Goal: Task Accomplishment & Management: Use online tool/utility

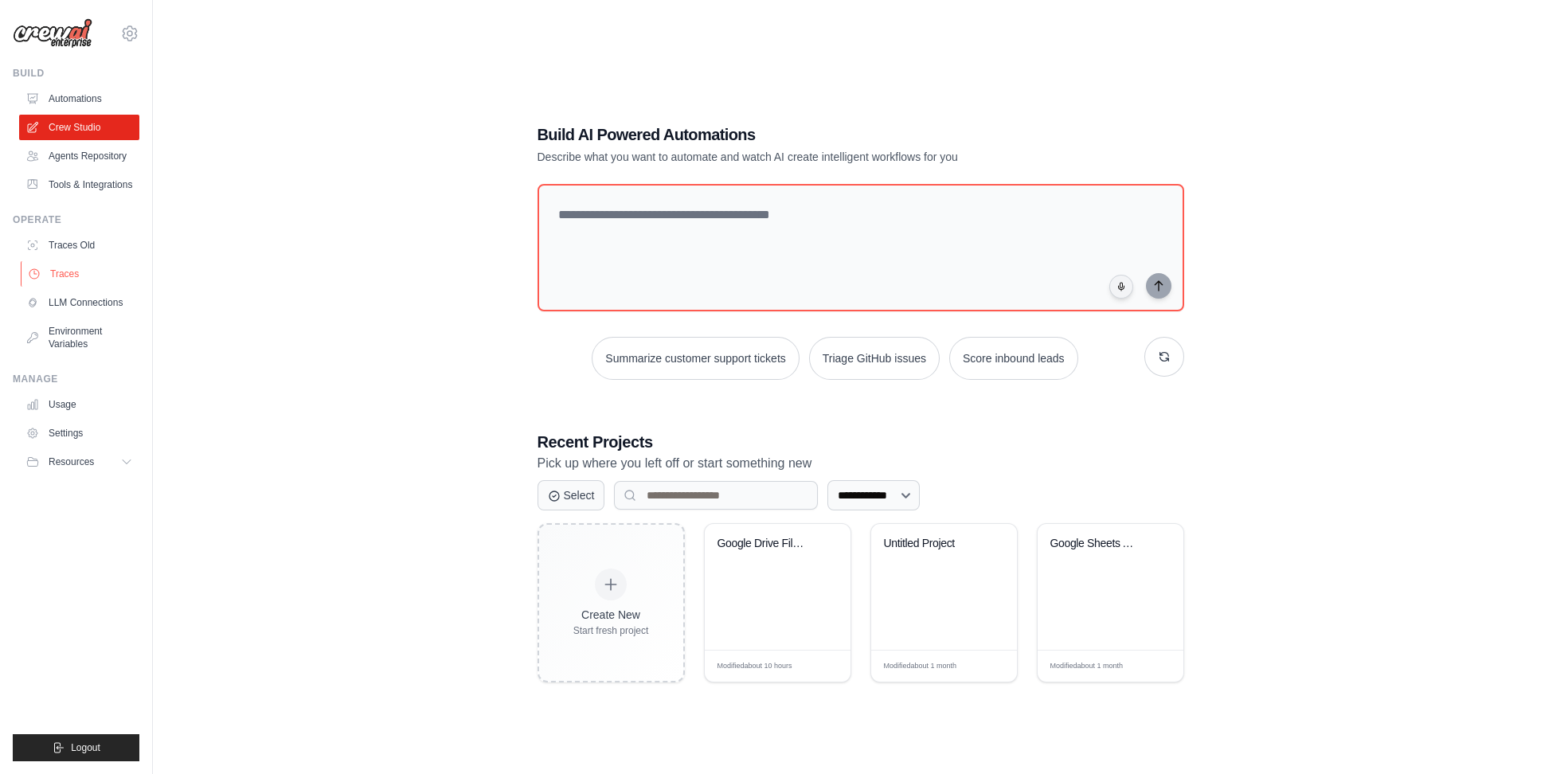
scroll to position [7, 0]
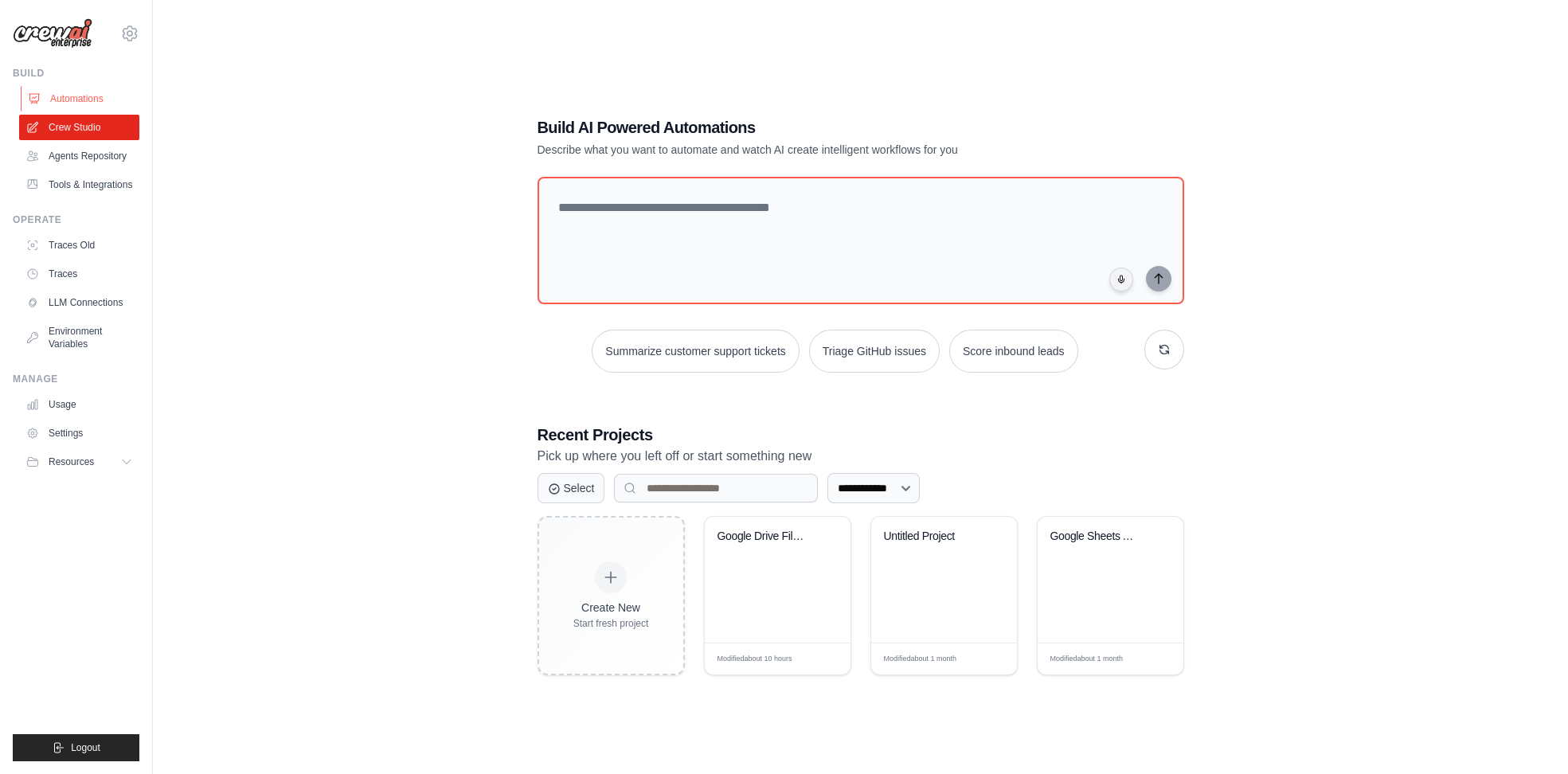
click at [56, 91] on link "Automations" at bounding box center [80, 99] width 120 height 26
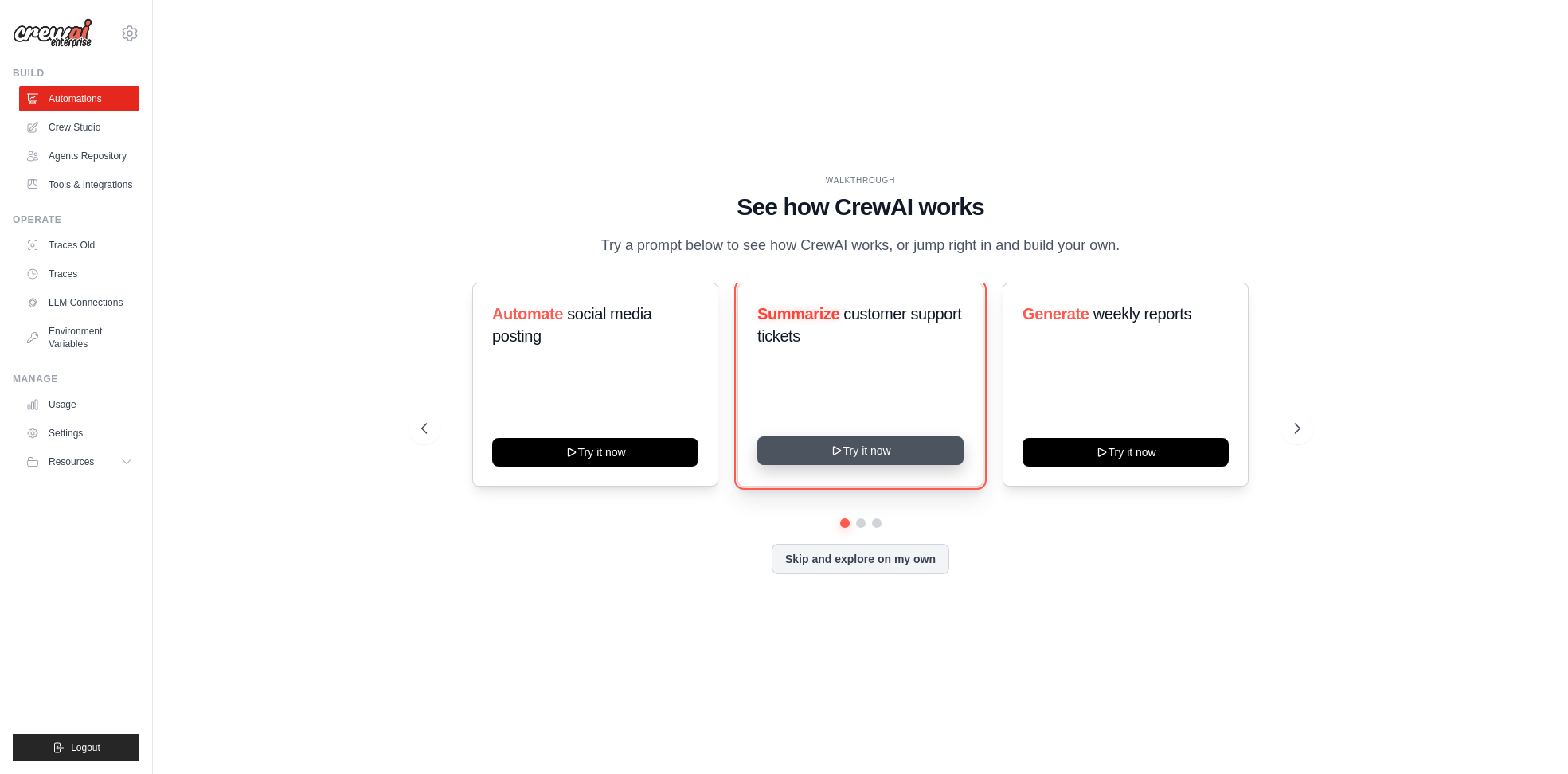
click at [856, 452] on button "Try it now" at bounding box center [860, 451] width 206 height 29
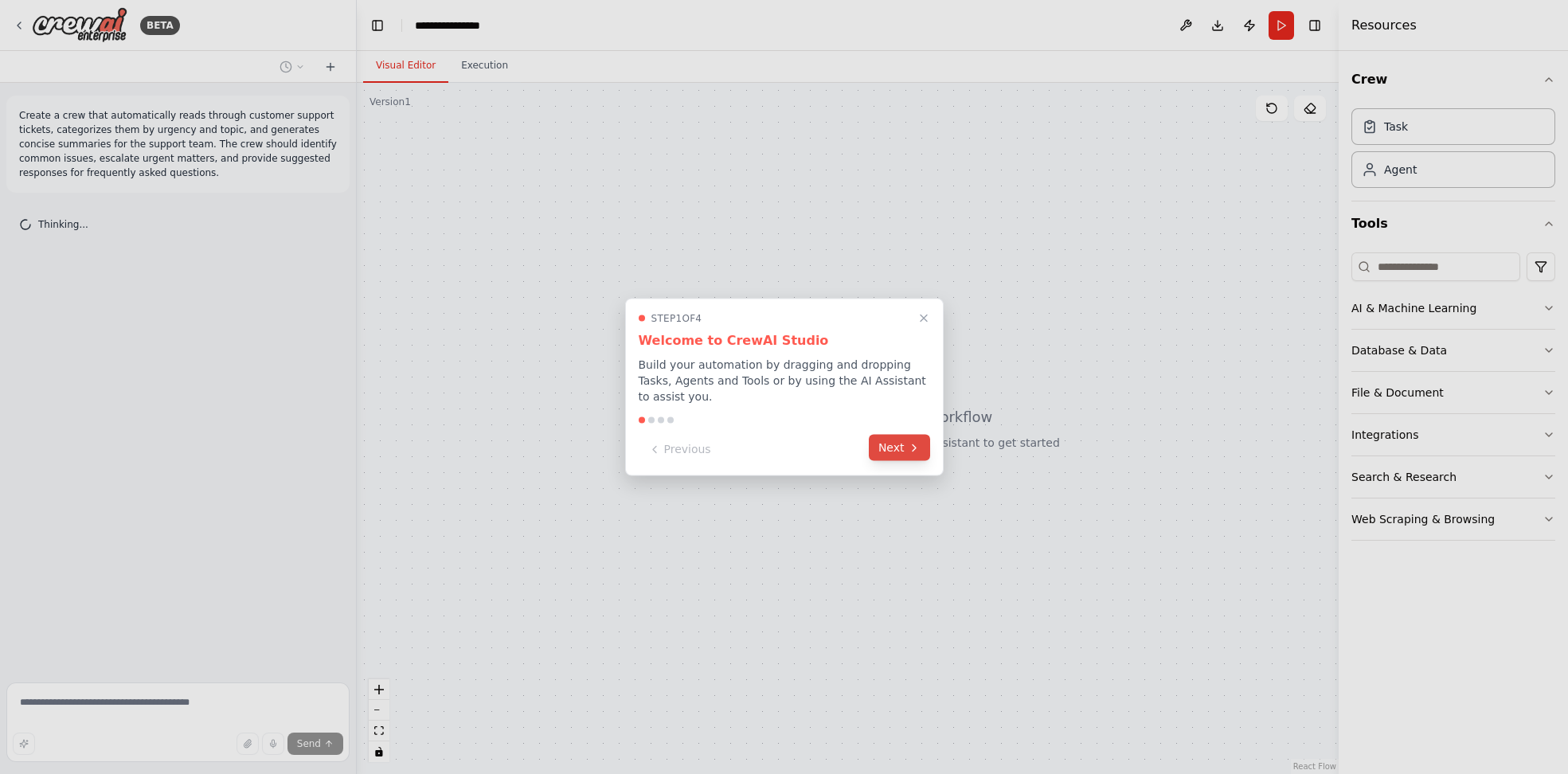
click at [897, 436] on button "Next" at bounding box center [900, 448] width 61 height 26
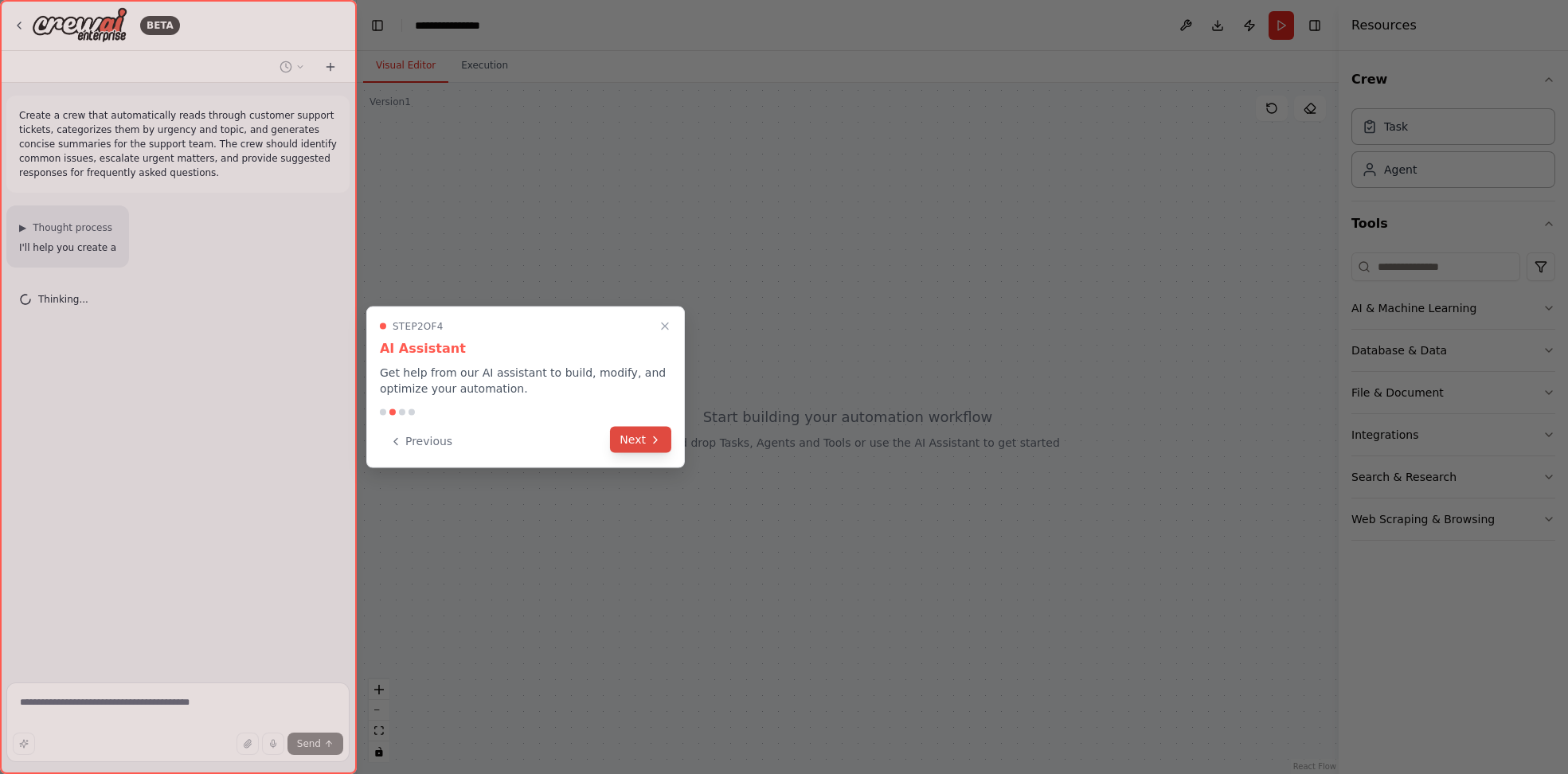
click at [649, 450] on button "Next" at bounding box center [640, 440] width 61 height 26
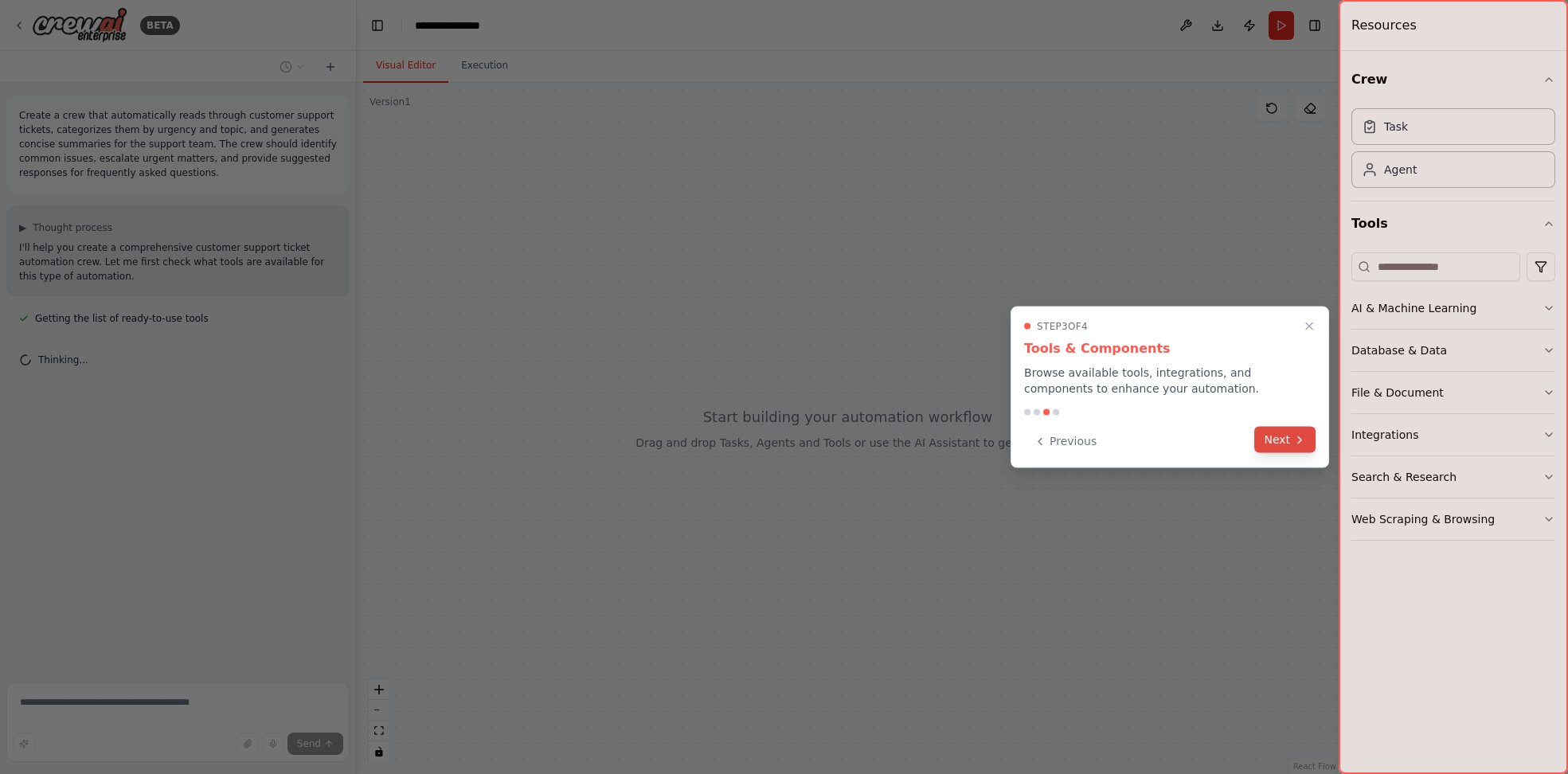
click at [1287, 442] on button "Next" at bounding box center [1285, 440] width 61 height 26
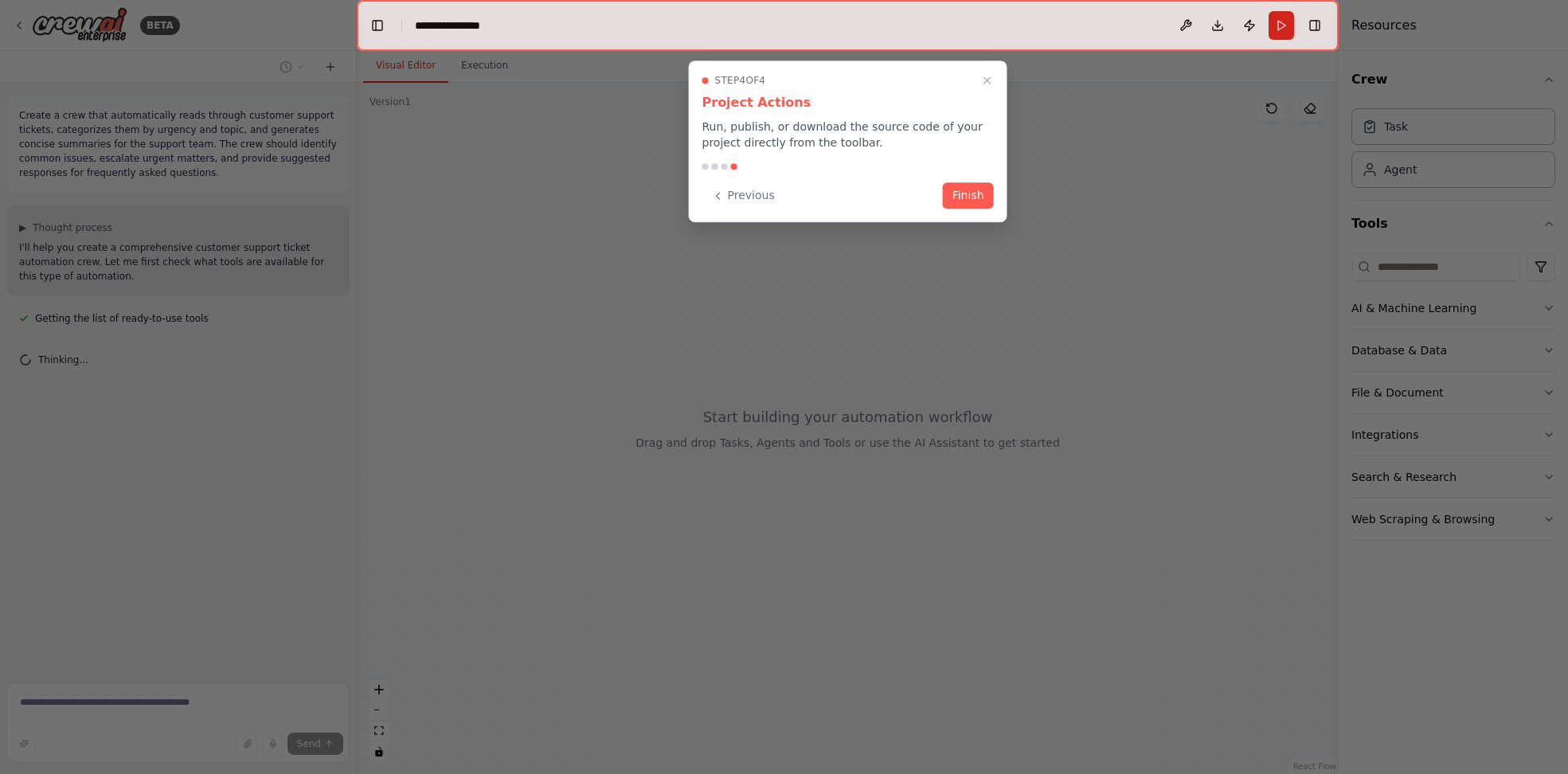
click at [970, 195] on button "Finish" at bounding box center [969, 195] width 51 height 26
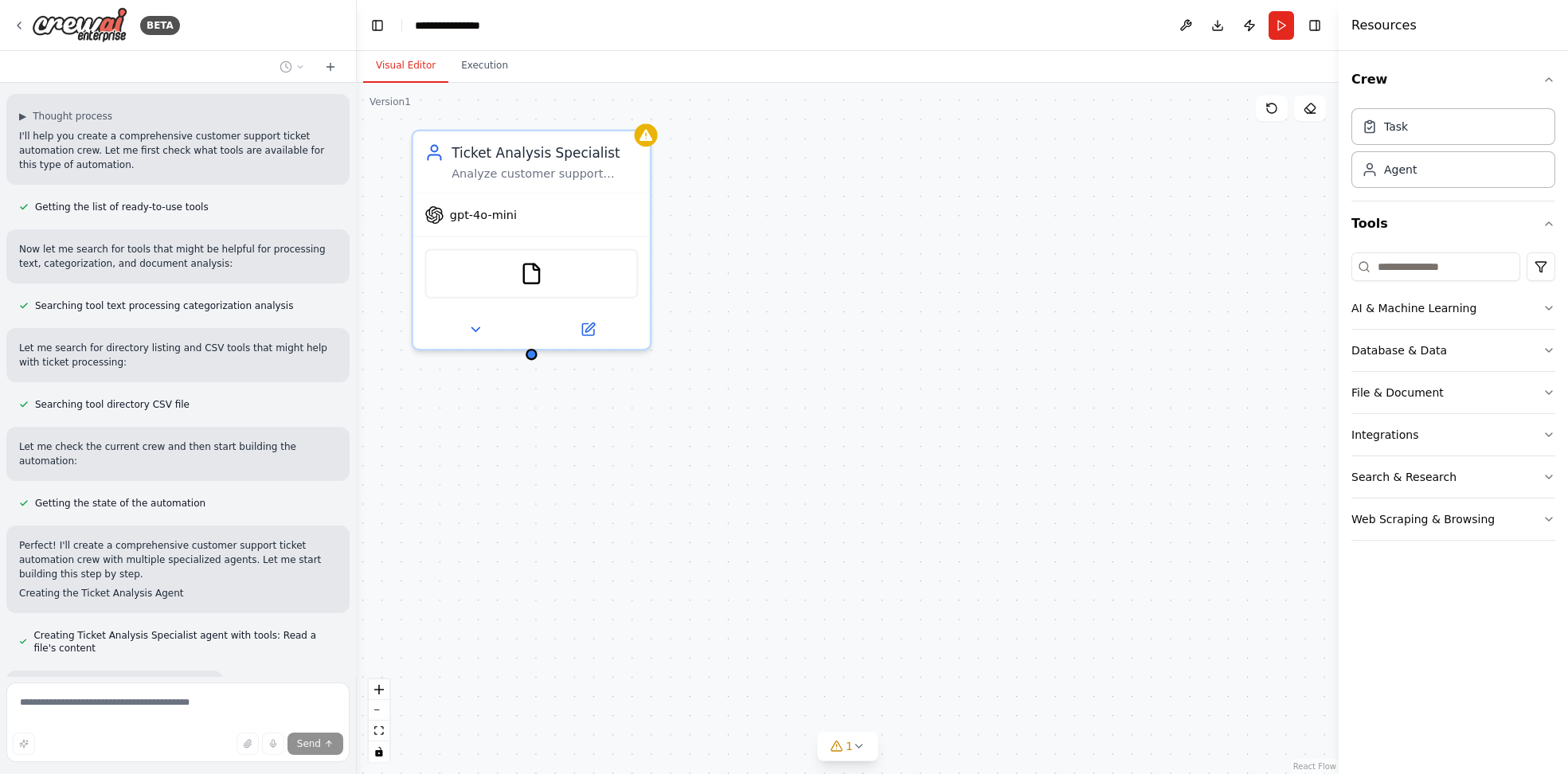
scroll to position [180, 0]
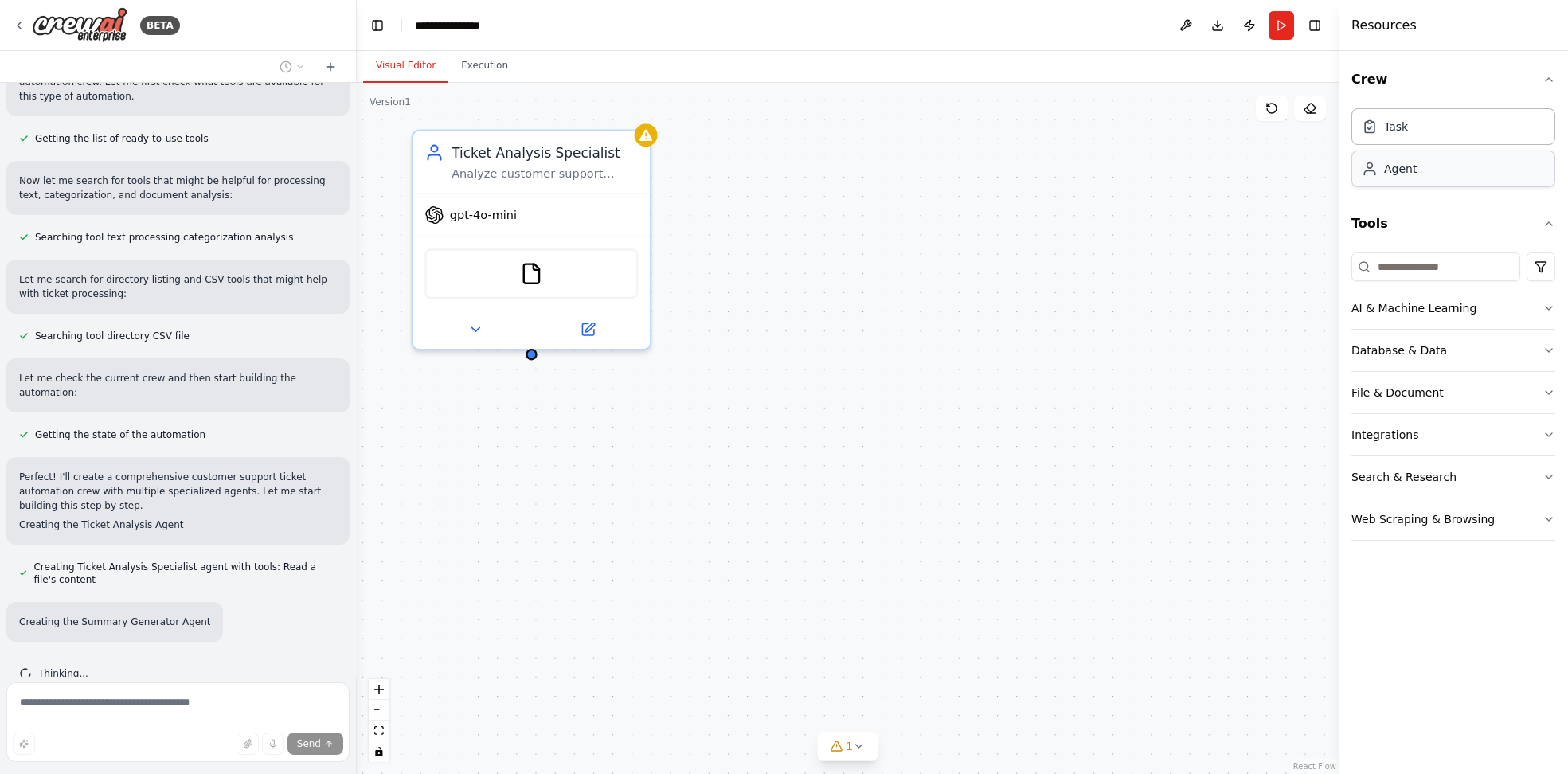
click at [1395, 169] on div "Agent" at bounding box center [1400, 169] width 32 height 16
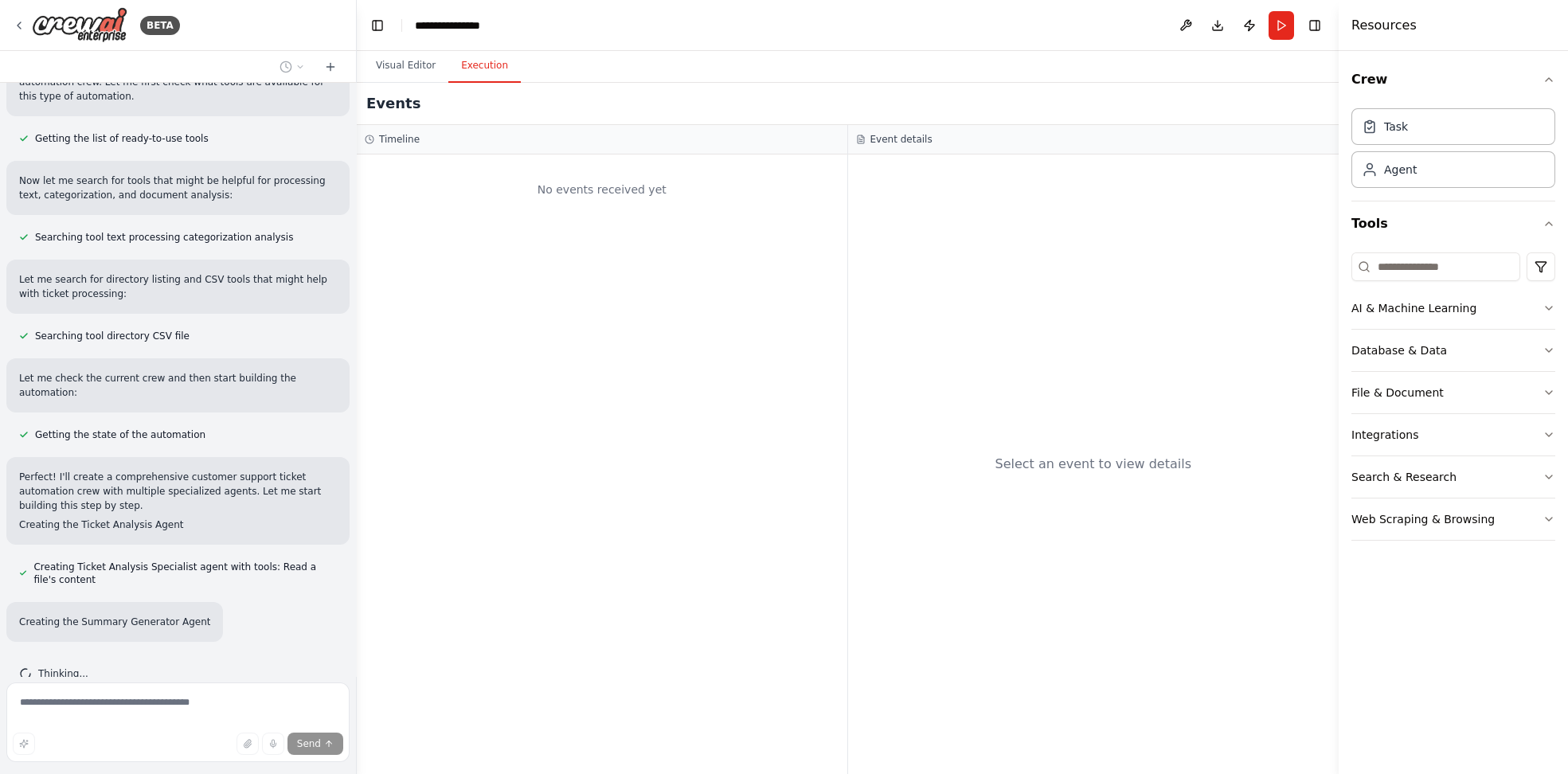
click at [474, 62] on button "Execution" at bounding box center [484, 66] width 72 height 33
drag, startPoint x: 666, startPoint y: 351, endPoint x: 865, endPoint y: 351, distance: 199.0
click at [726, 355] on div "No events received yet" at bounding box center [601, 464] width 490 height 620
click at [1381, 477] on div "Search & Research" at bounding box center [1403, 477] width 105 height 16
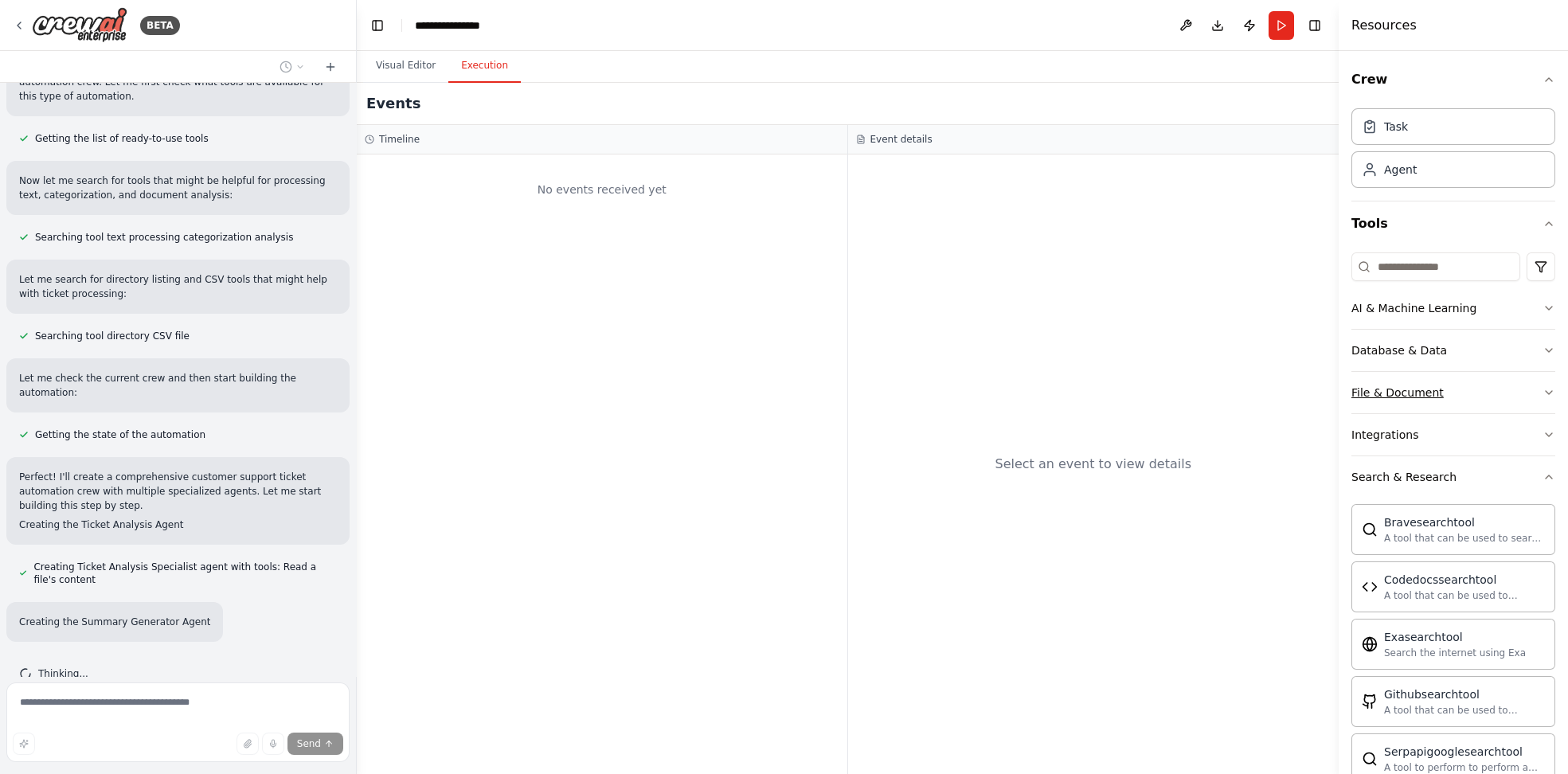
click at [1383, 388] on div "File & Document" at bounding box center [1397, 392] width 92 height 16
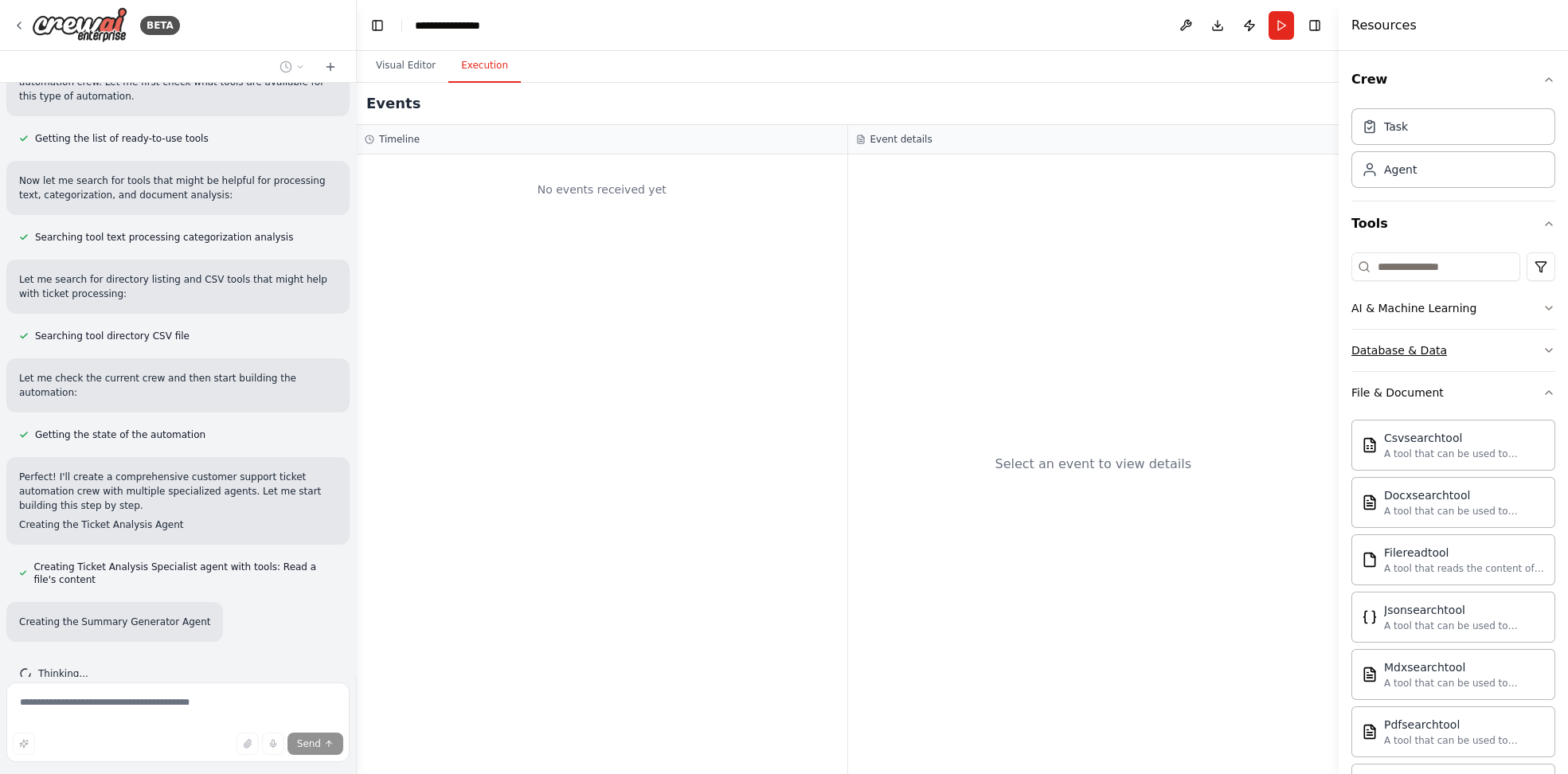
click at [1373, 344] on div "Database & Data" at bounding box center [1399, 350] width 95 height 16
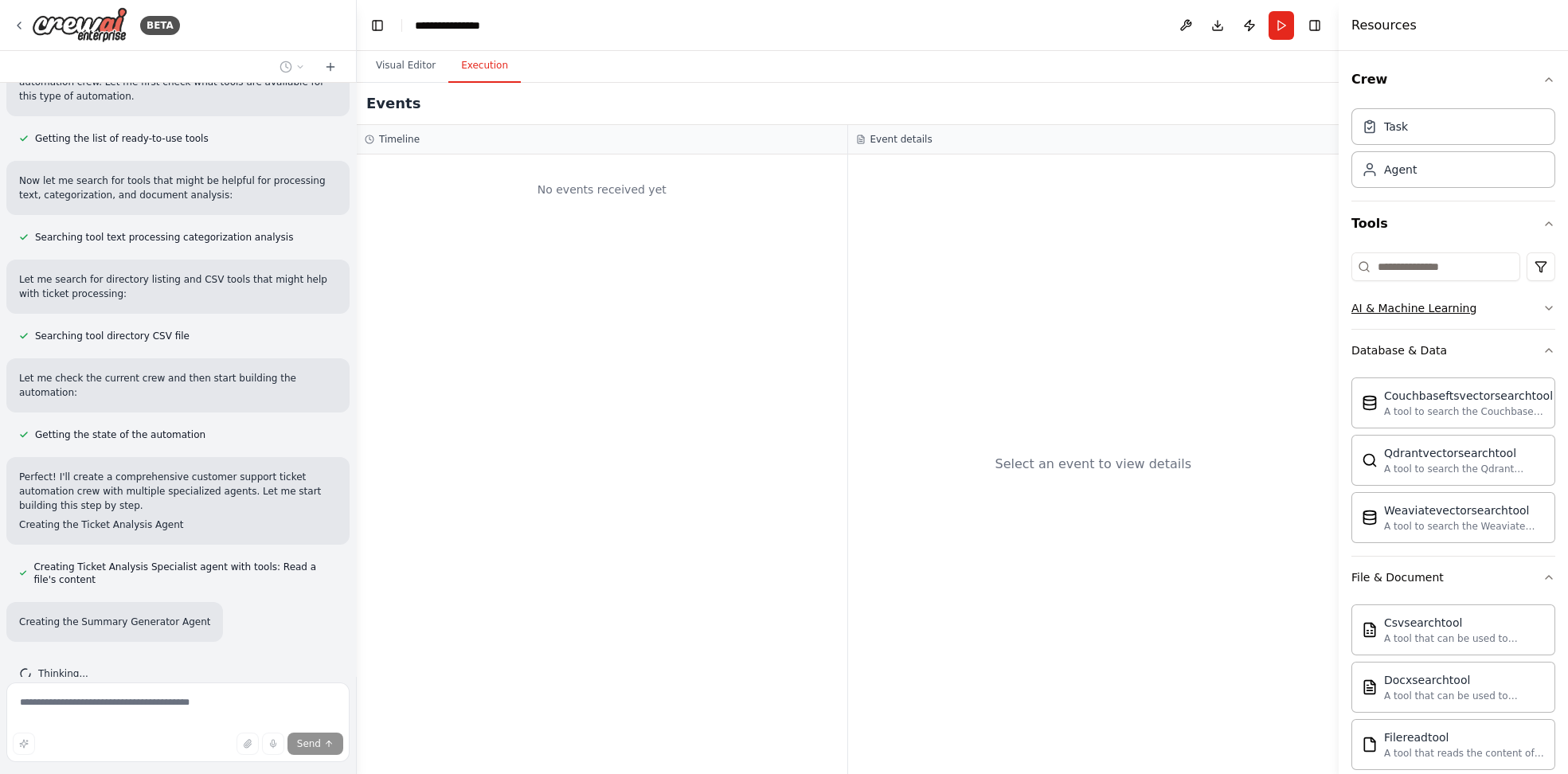
click at [1379, 300] on div "AI & Machine Learning" at bounding box center [1414, 308] width 125 height 16
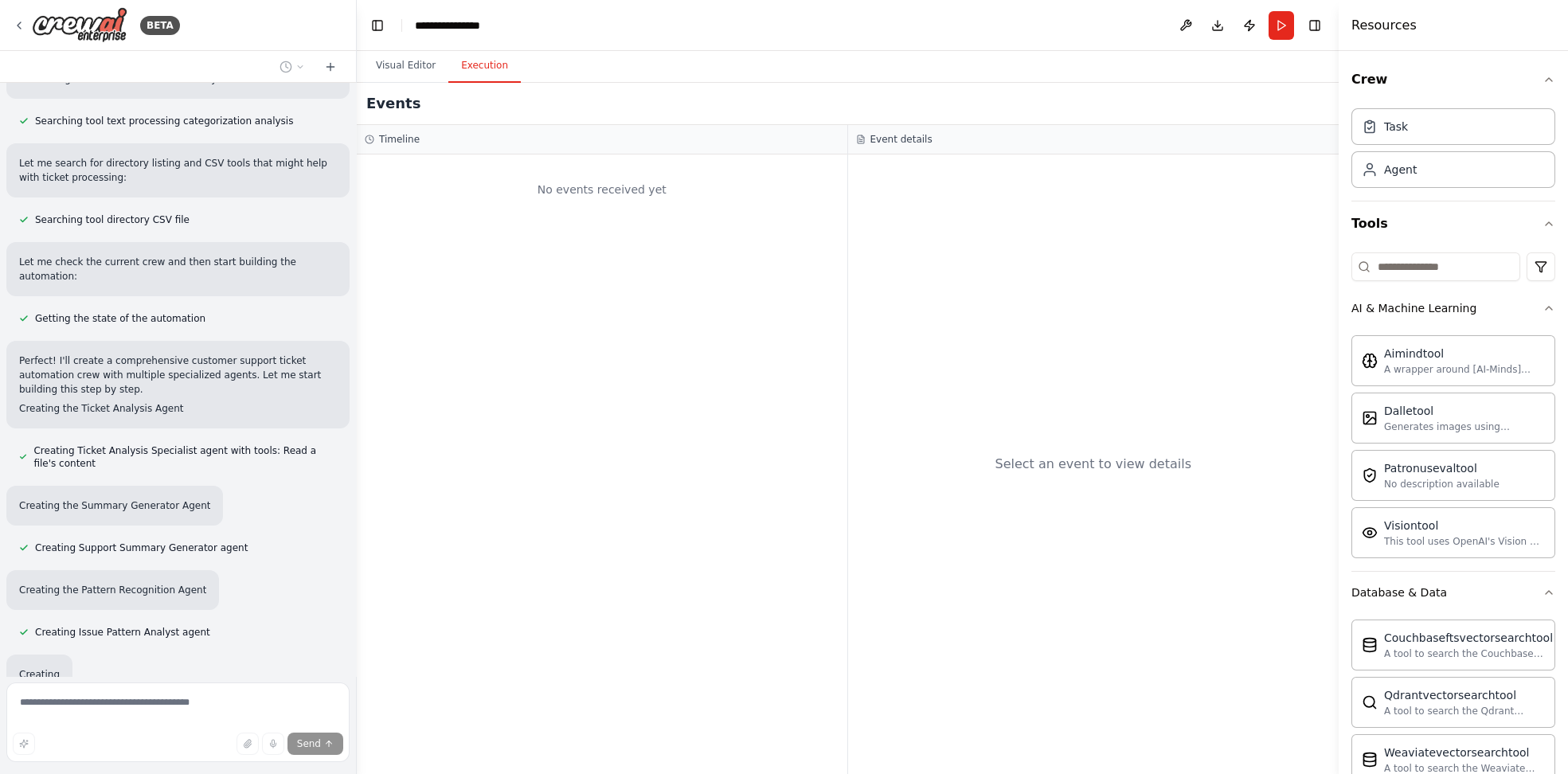
scroll to position [380, 0]
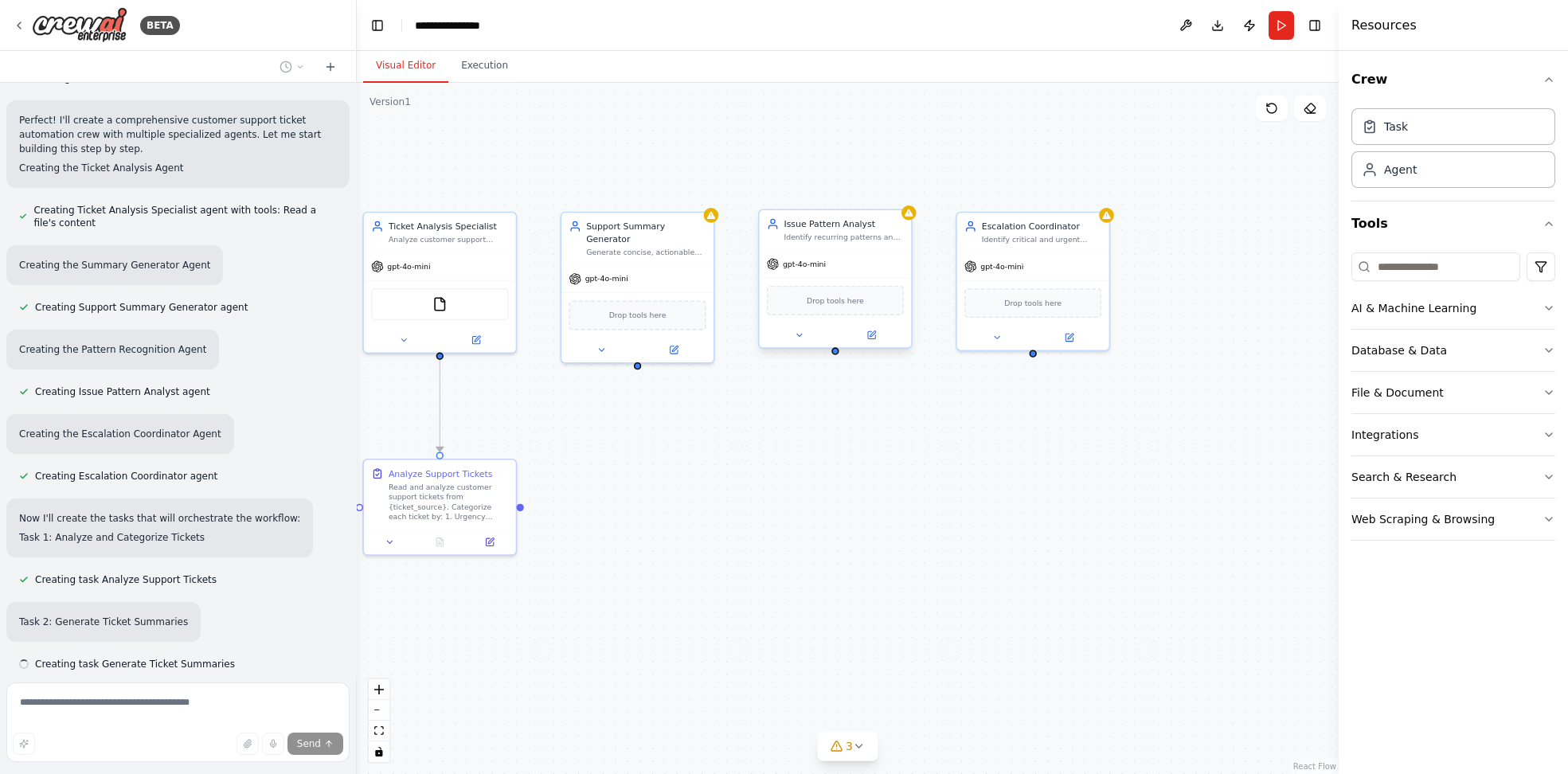
scroll to position [569, 0]
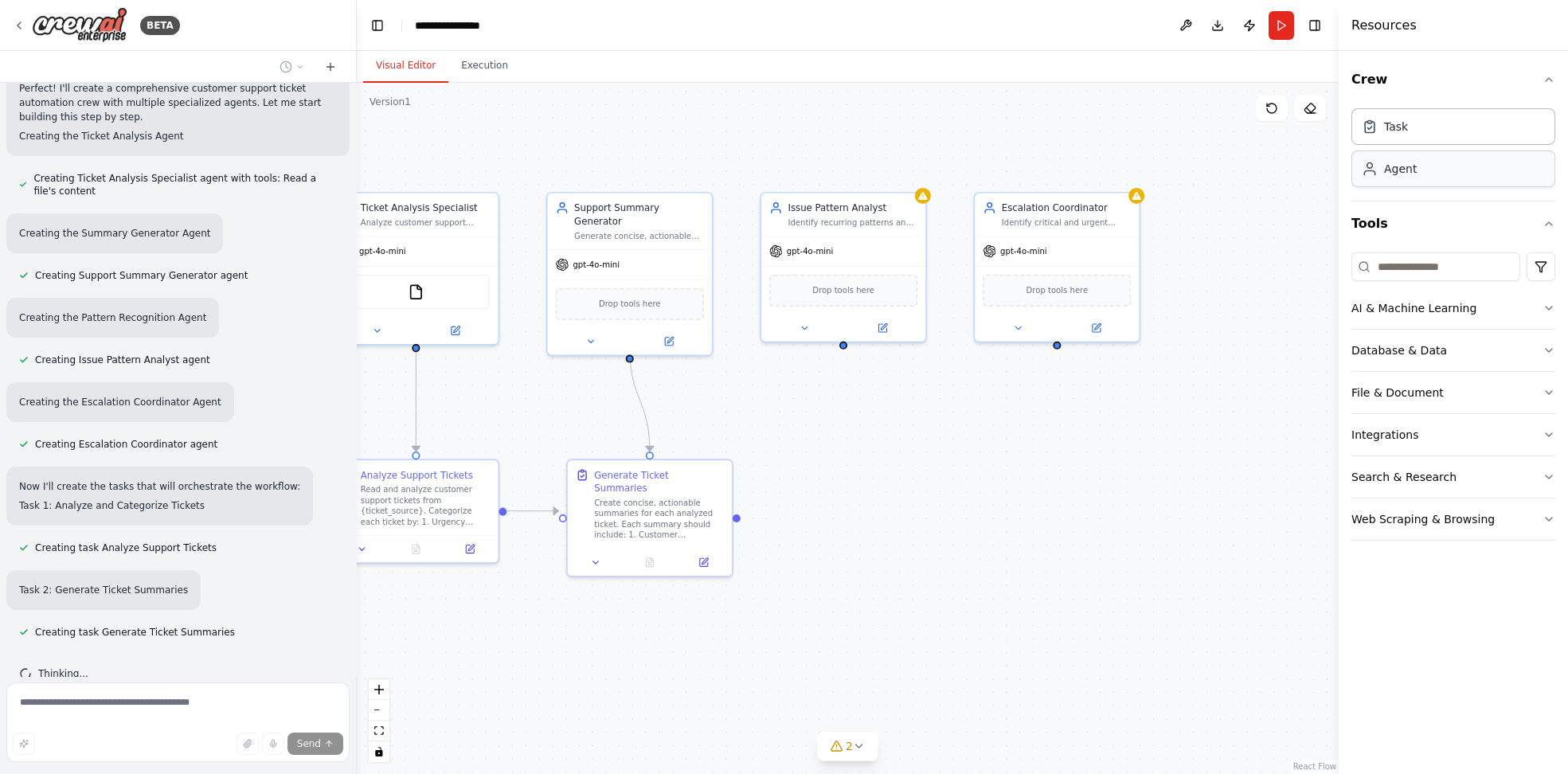
click at [1401, 167] on div "Agent" at bounding box center [1400, 169] width 32 height 16
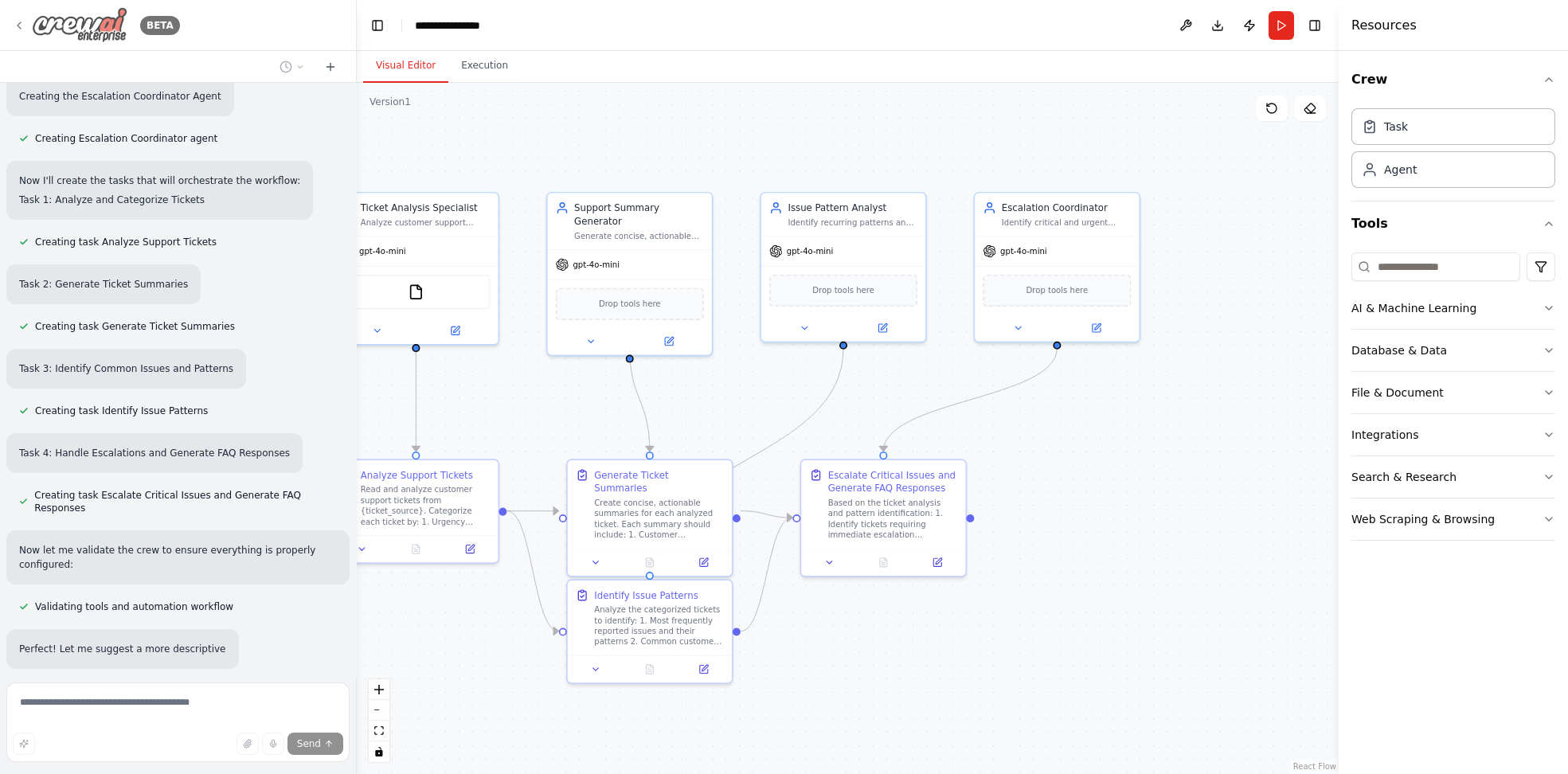
scroll to position [921, 0]
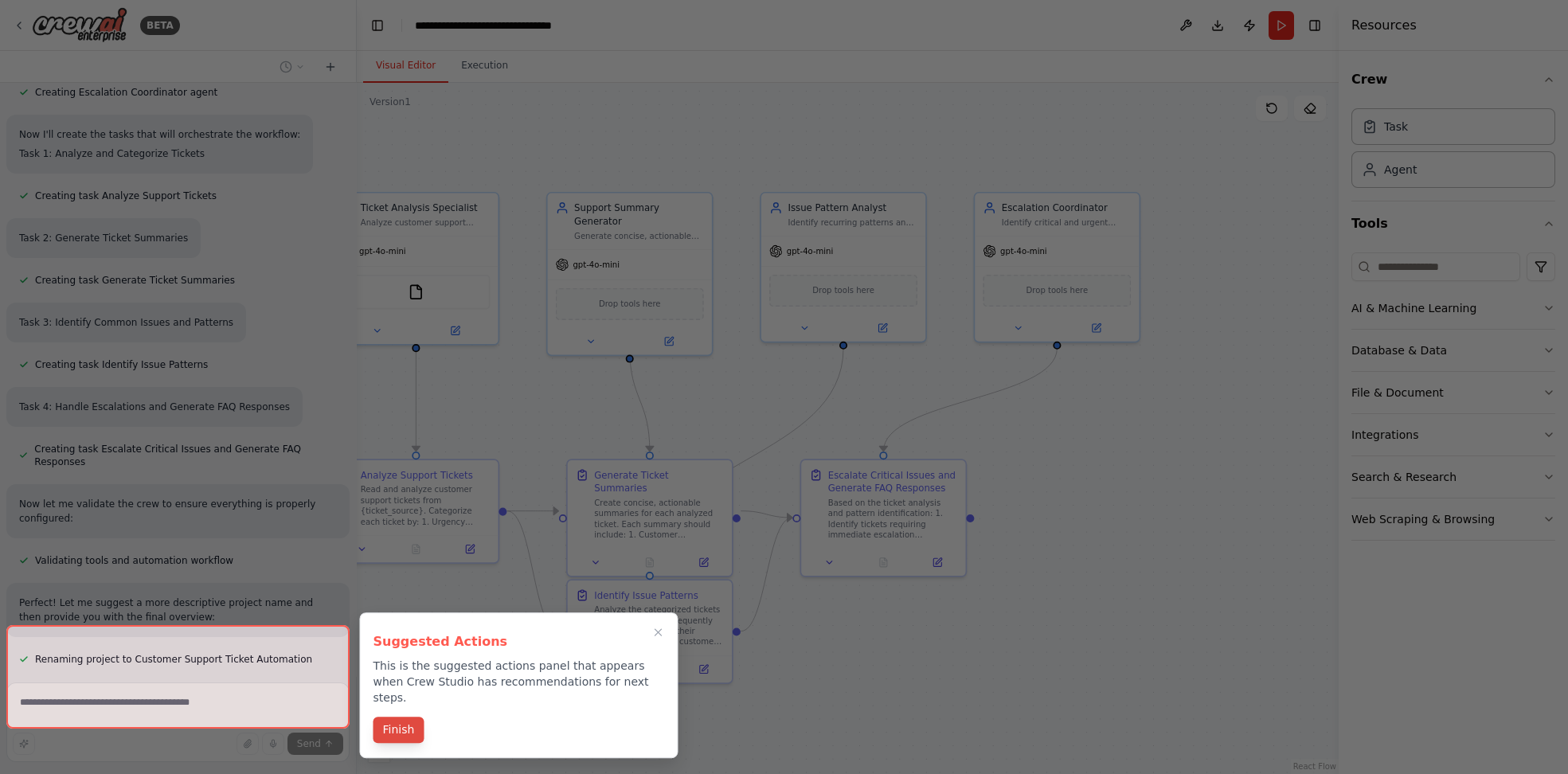
click at [388, 721] on button "Finish" at bounding box center [398, 729] width 51 height 26
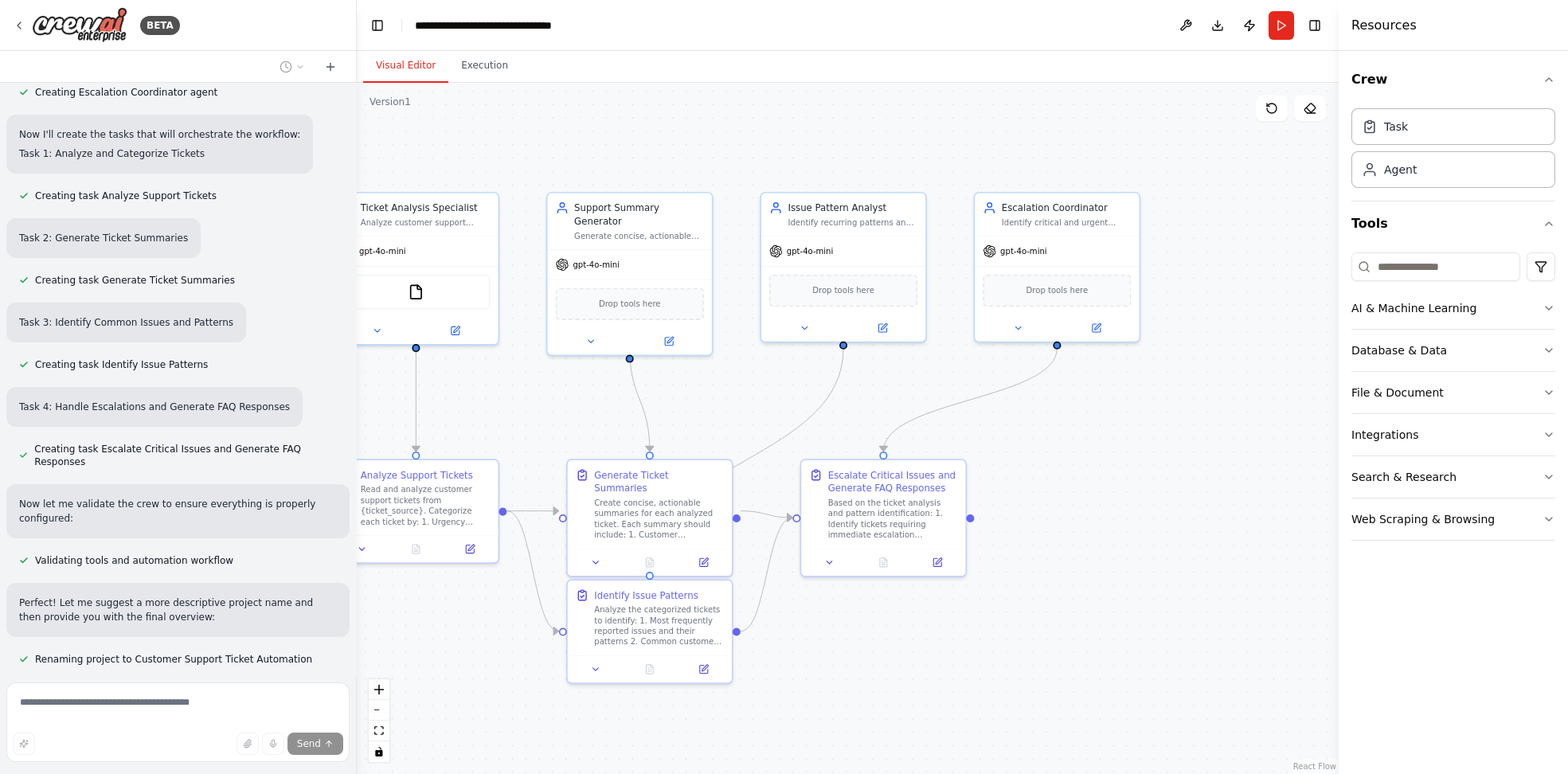
scroll to position [1036, 0]
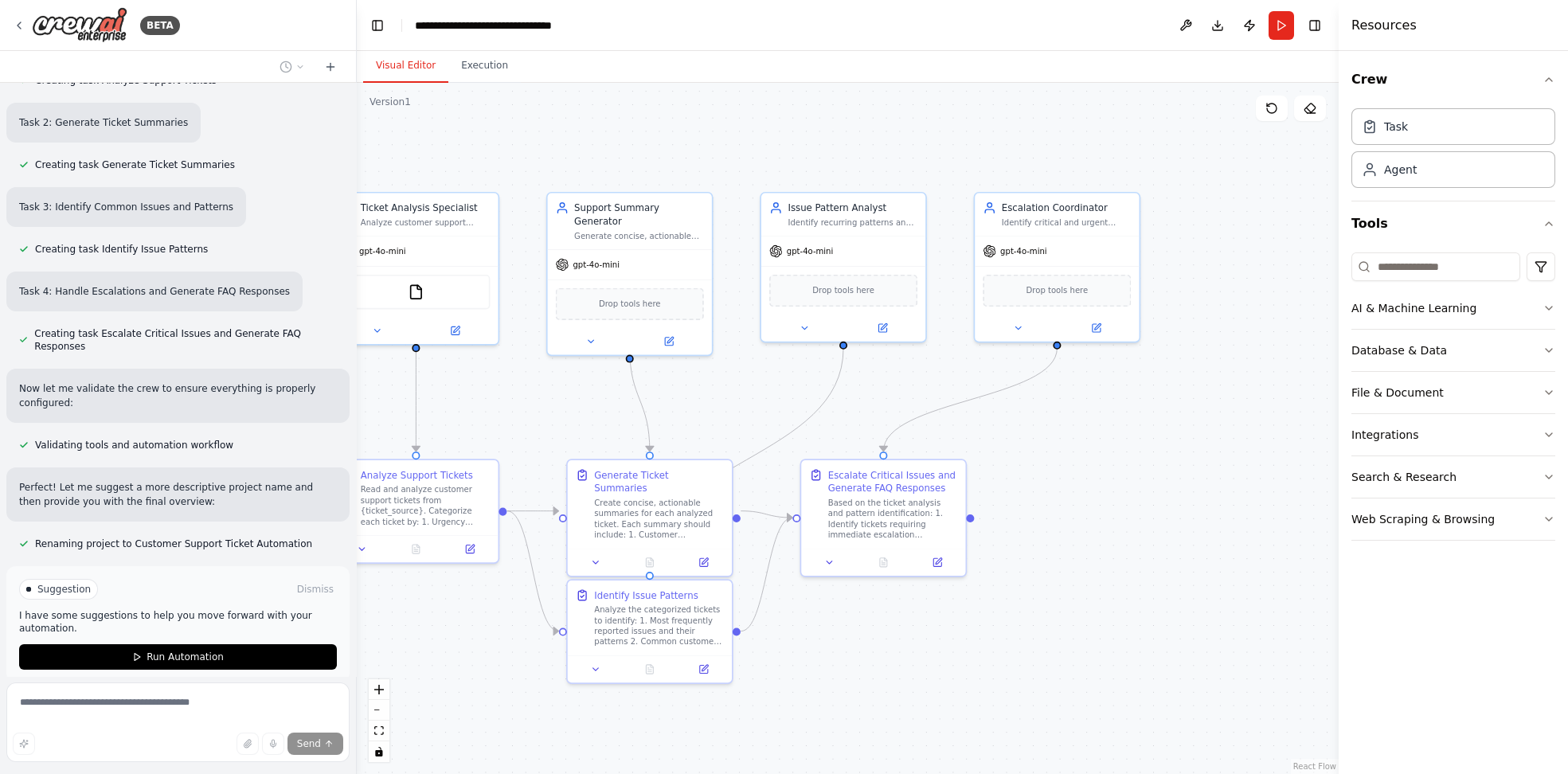
click at [159, 650] on span "Run Automation" at bounding box center [185, 656] width 78 height 13
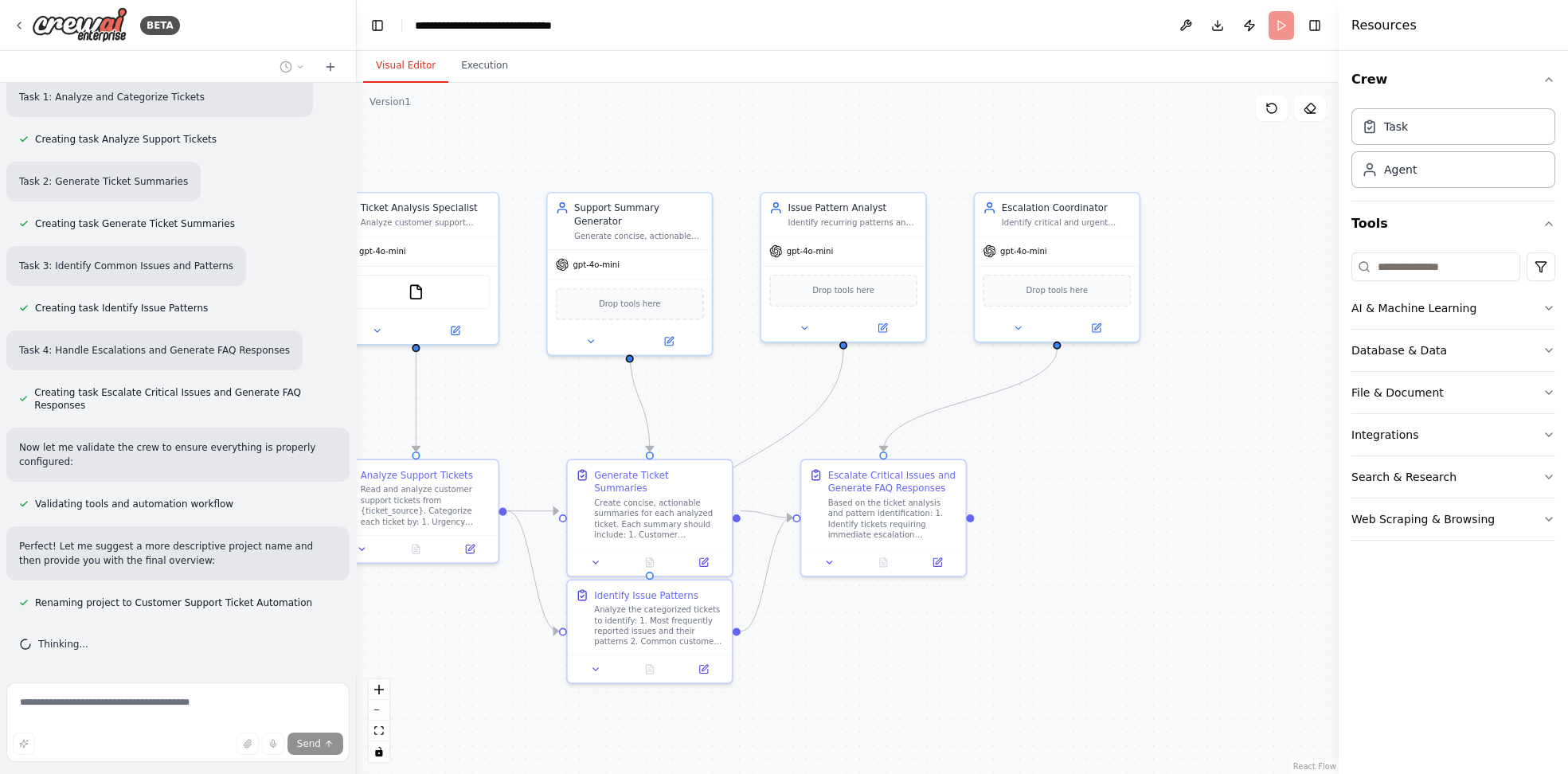
scroll to position [921, 0]
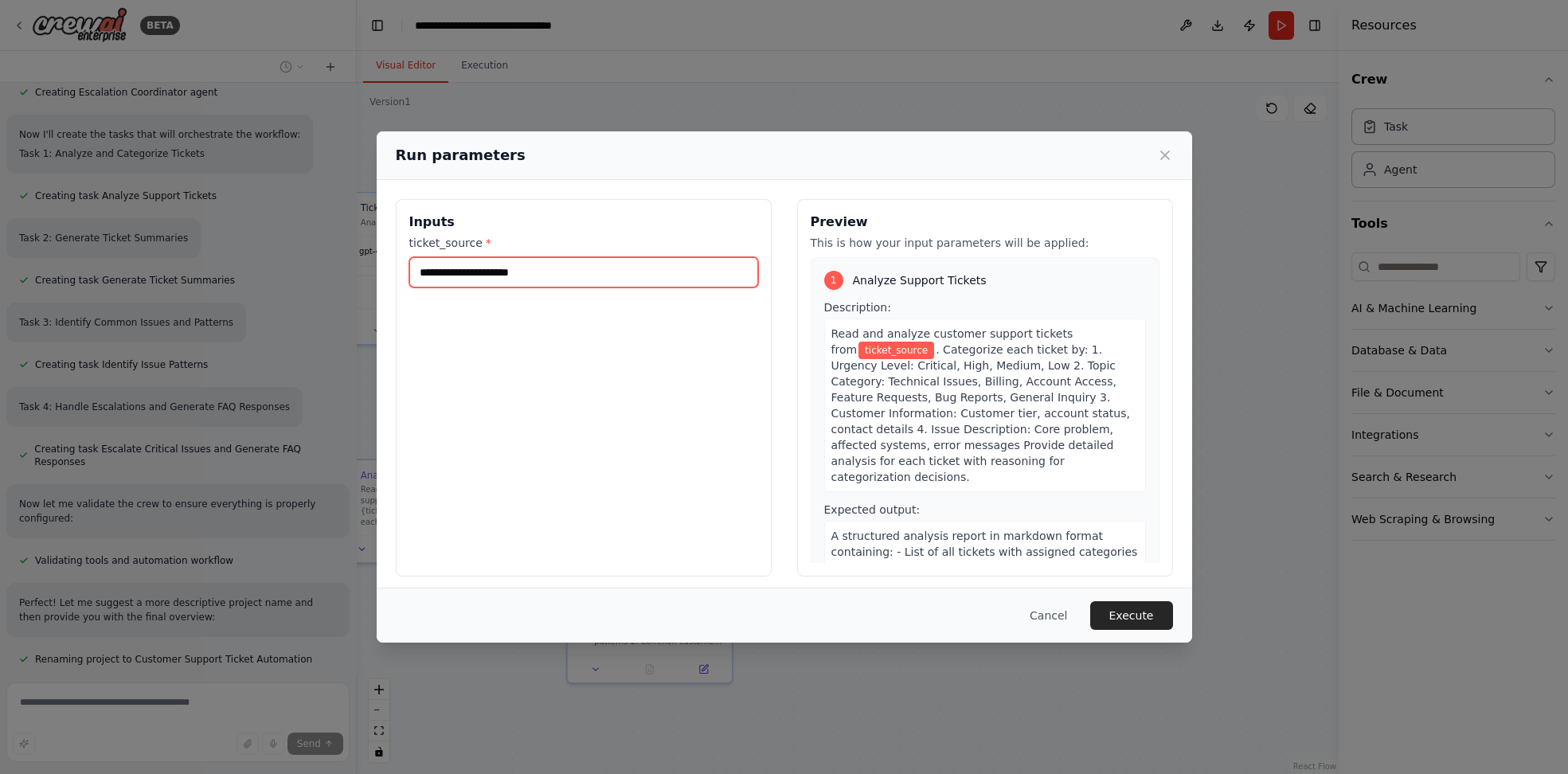
click at [483, 269] on input "ticket_source *" at bounding box center [583, 272] width 349 height 30
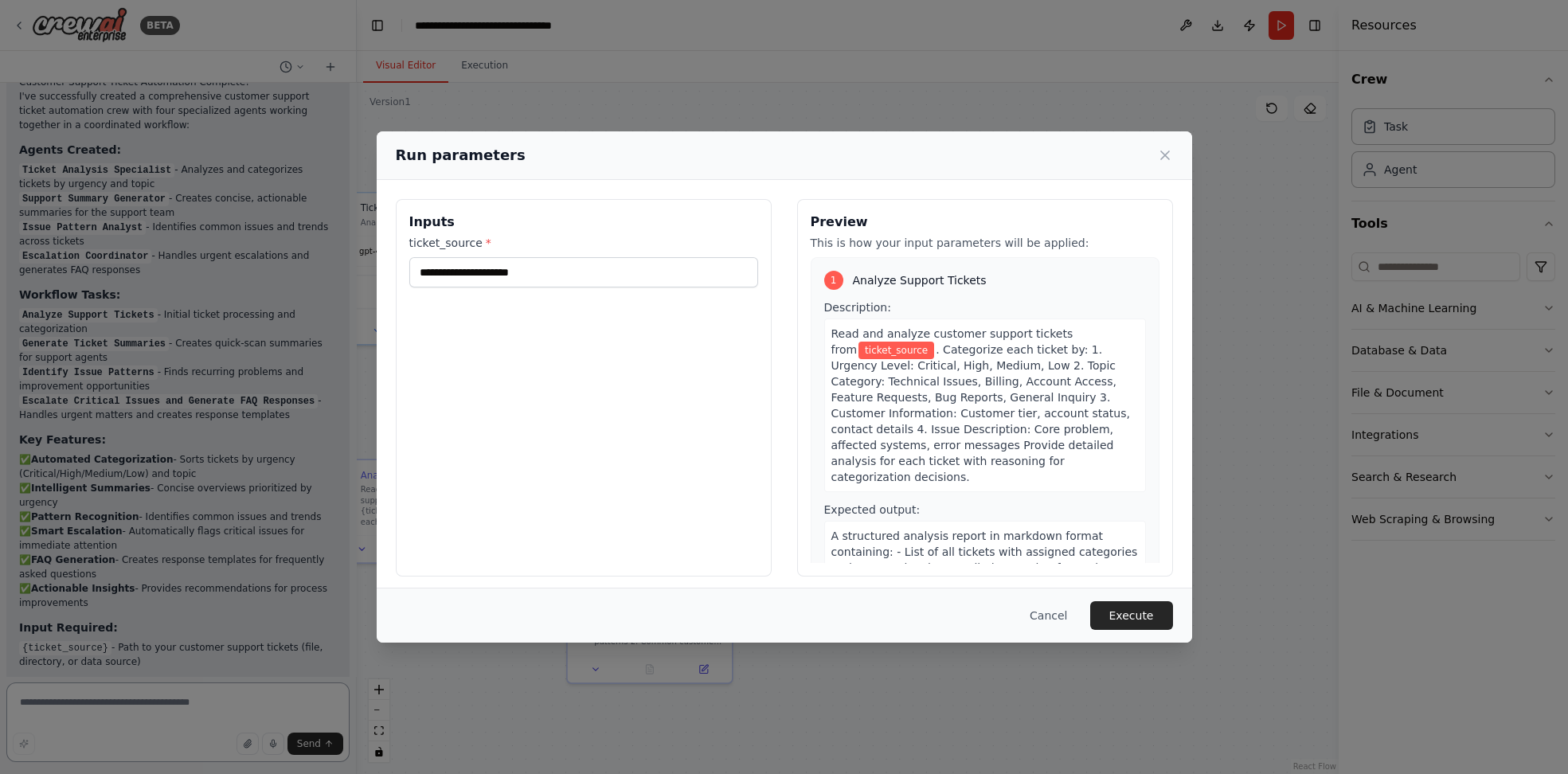
scroll to position [1554, 0]
